Goal: Ask a question

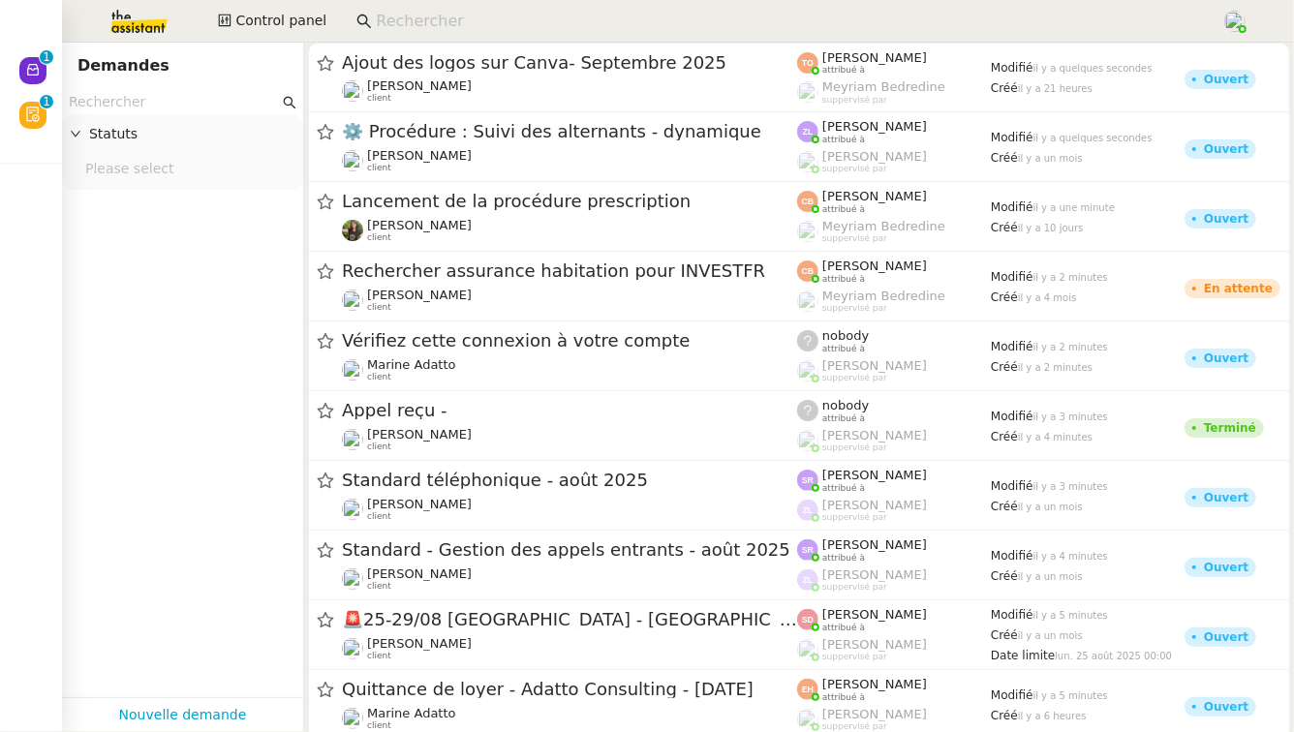
click at [153, 106] on input "text" at bounding box center [174, 102] width 210 height 22
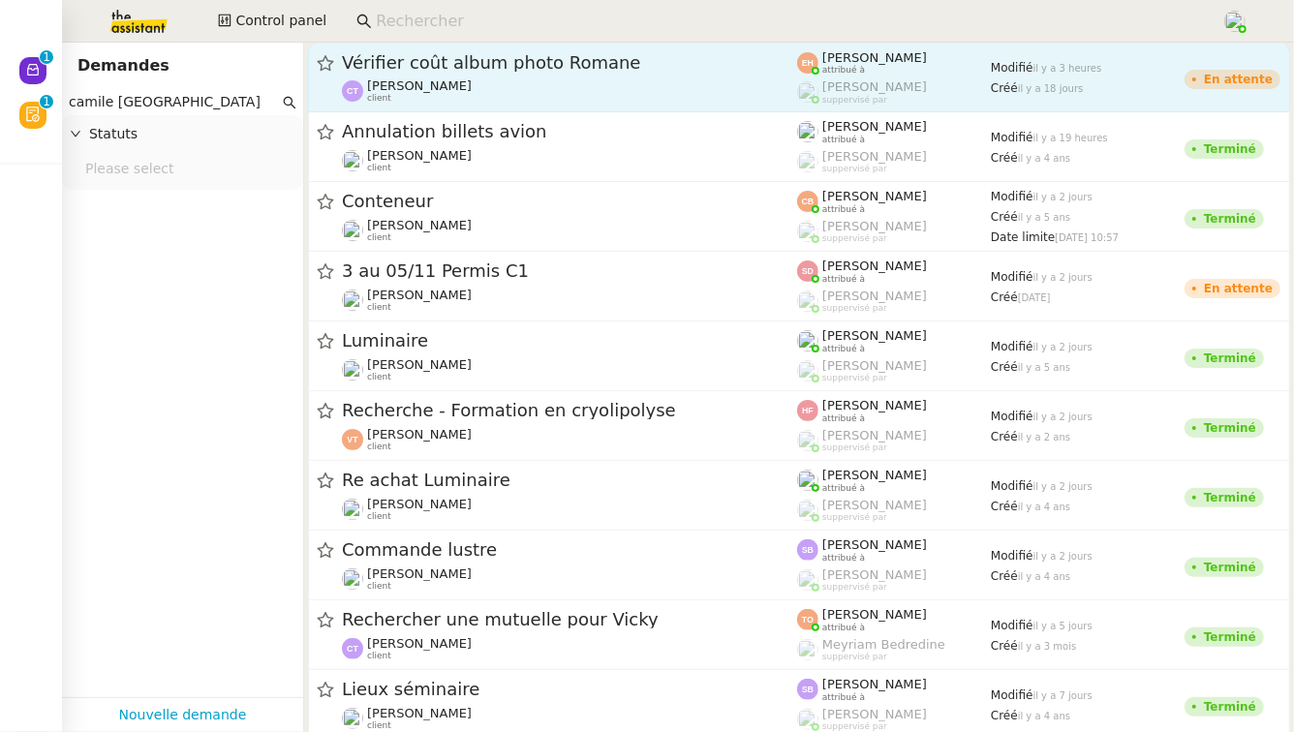
type input "camile [GEOGRAPHIC_DATA]"
click at [474, 66] on span "Vérifier coût album photo Romane" at bounding box center [569, 62] width 455 height 17
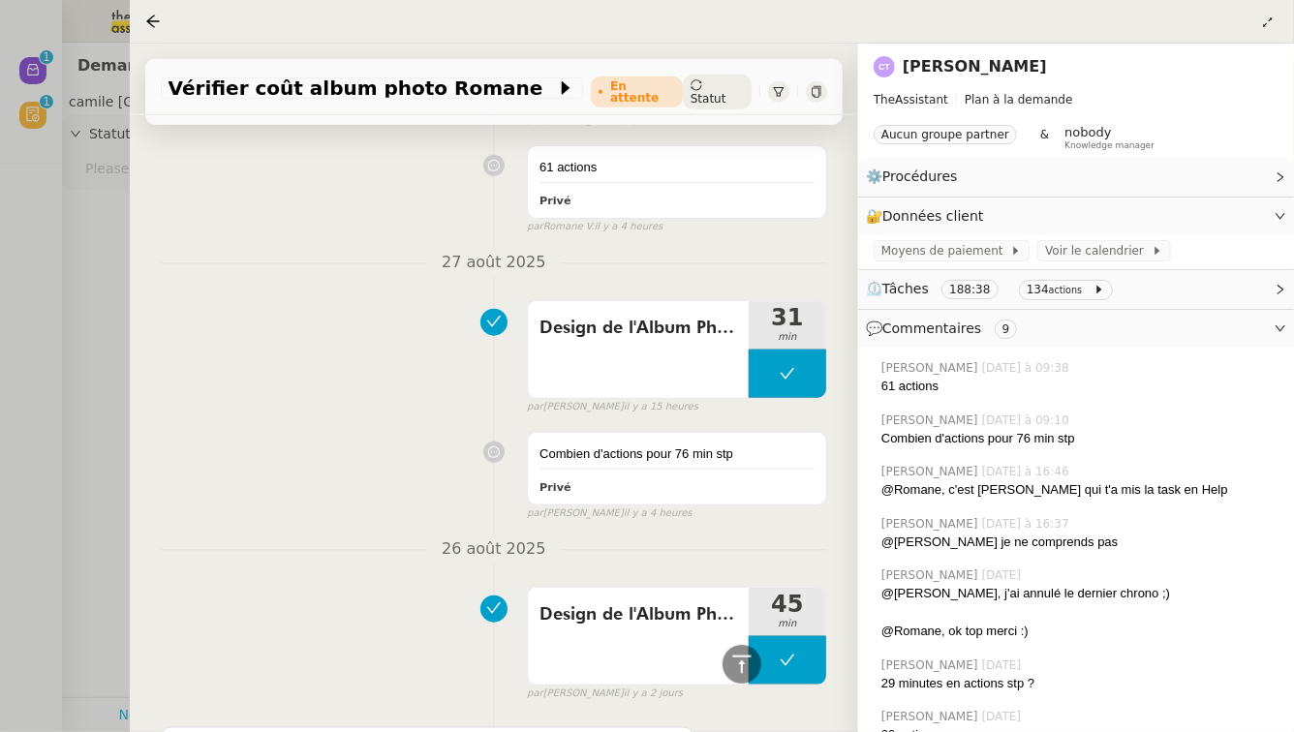
scroll to position [567, 0]
